Goal: Ask a question: Seek information or help from site administrators or community

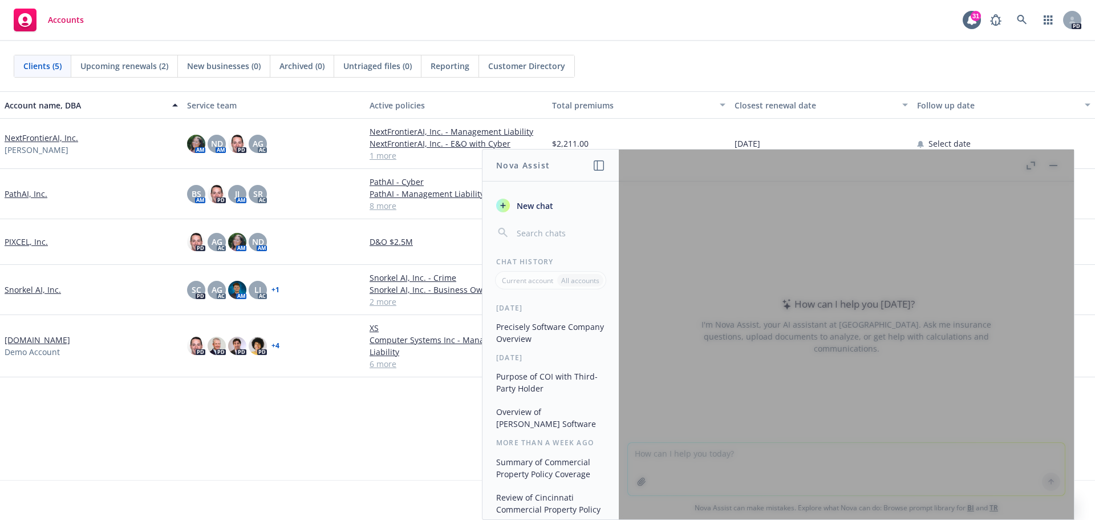
click at [775, 291] on div at bounding box center [846, 334] width 455 height 370
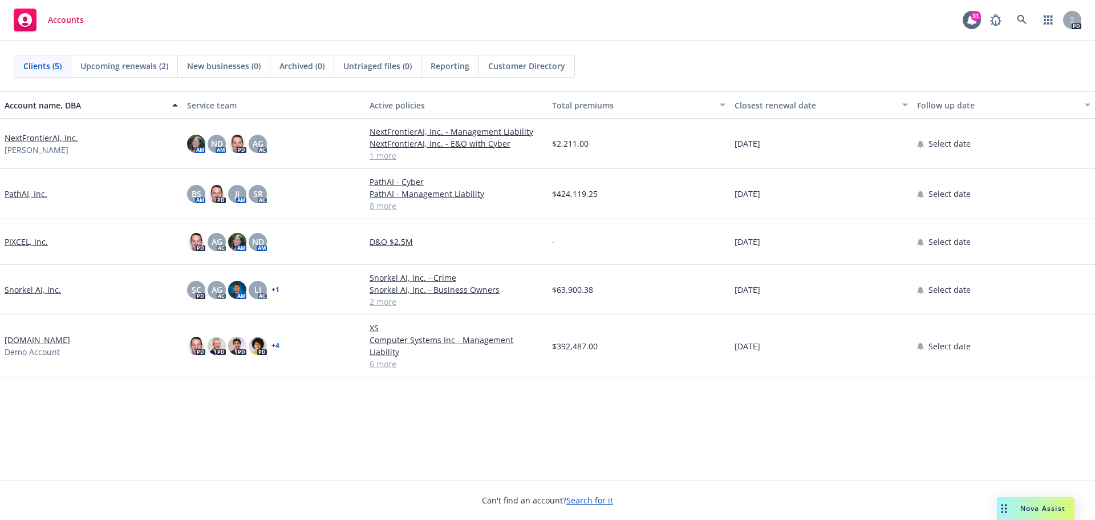
click at [1034, 506] on span "Nova Assist" at bounding box center [1043, 508] width 45 height 10
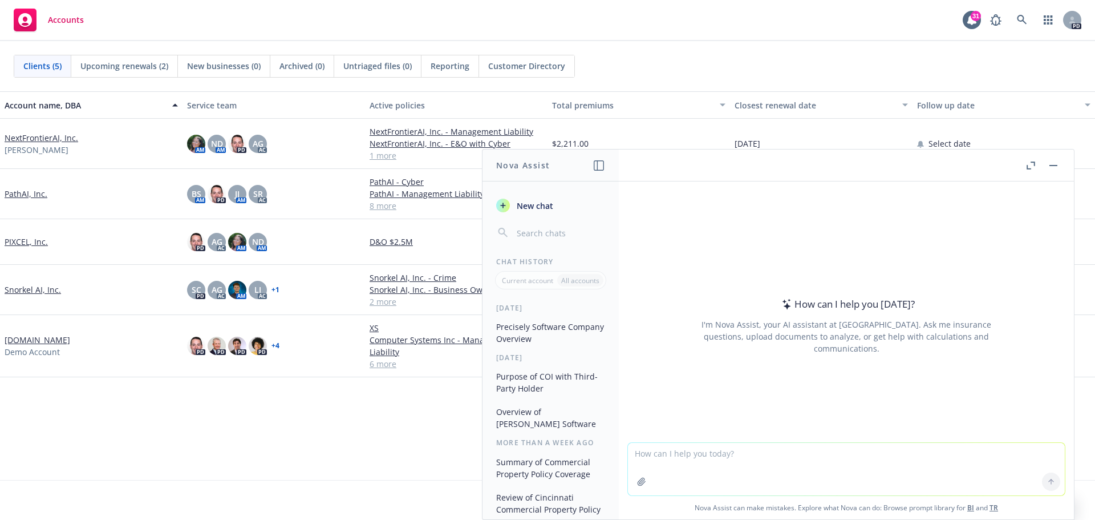
click at [687, 464] on textarea at bounding box center [846, 469] width 437 height 52
type textarea "what can you tell me about ReflectionAI"
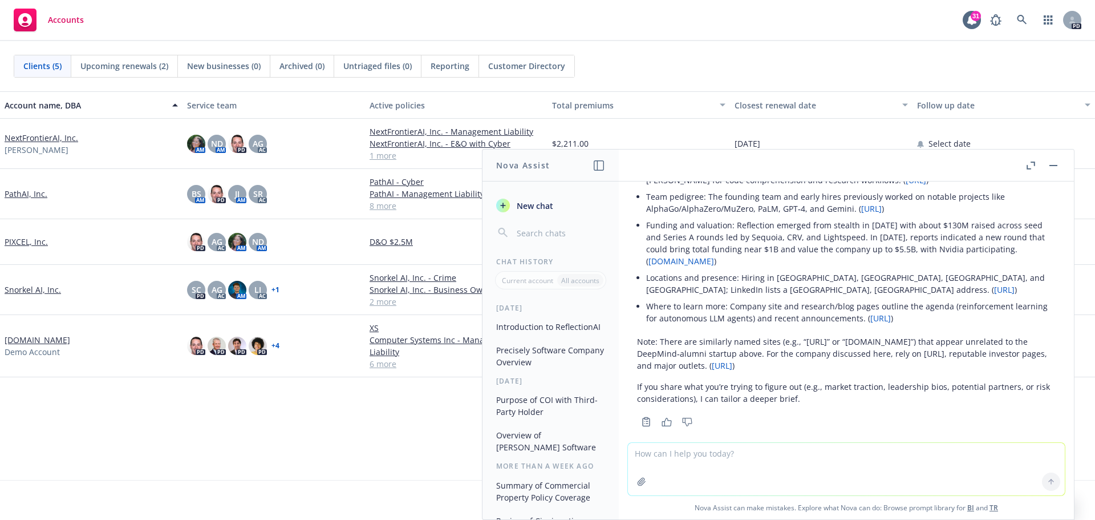
scroll to position [153, 0]
